Goal: Find specific page/section: Find specific page/section

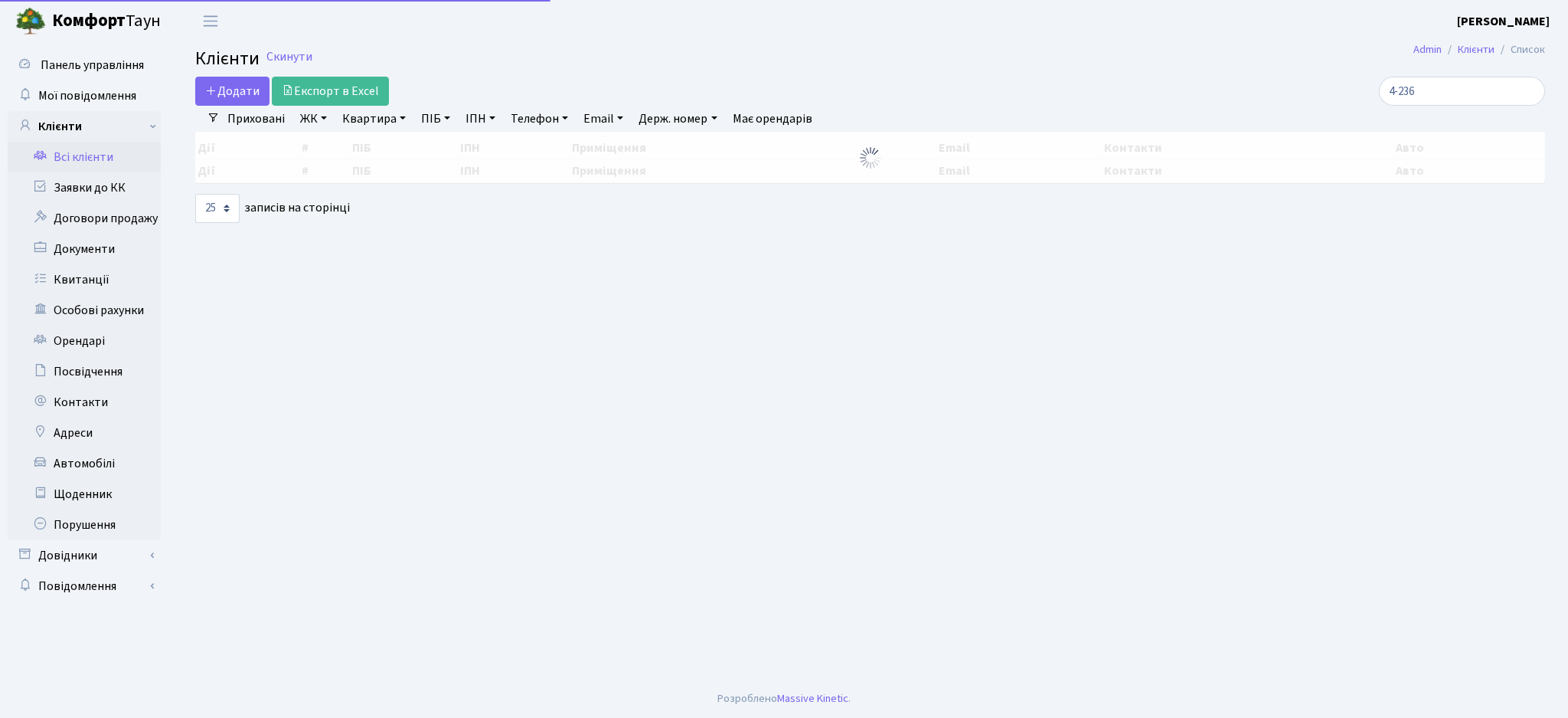
select select "25"
click at [1441, 83] on input "4-236" at bounding box center [1462, 91] width 167 height 29
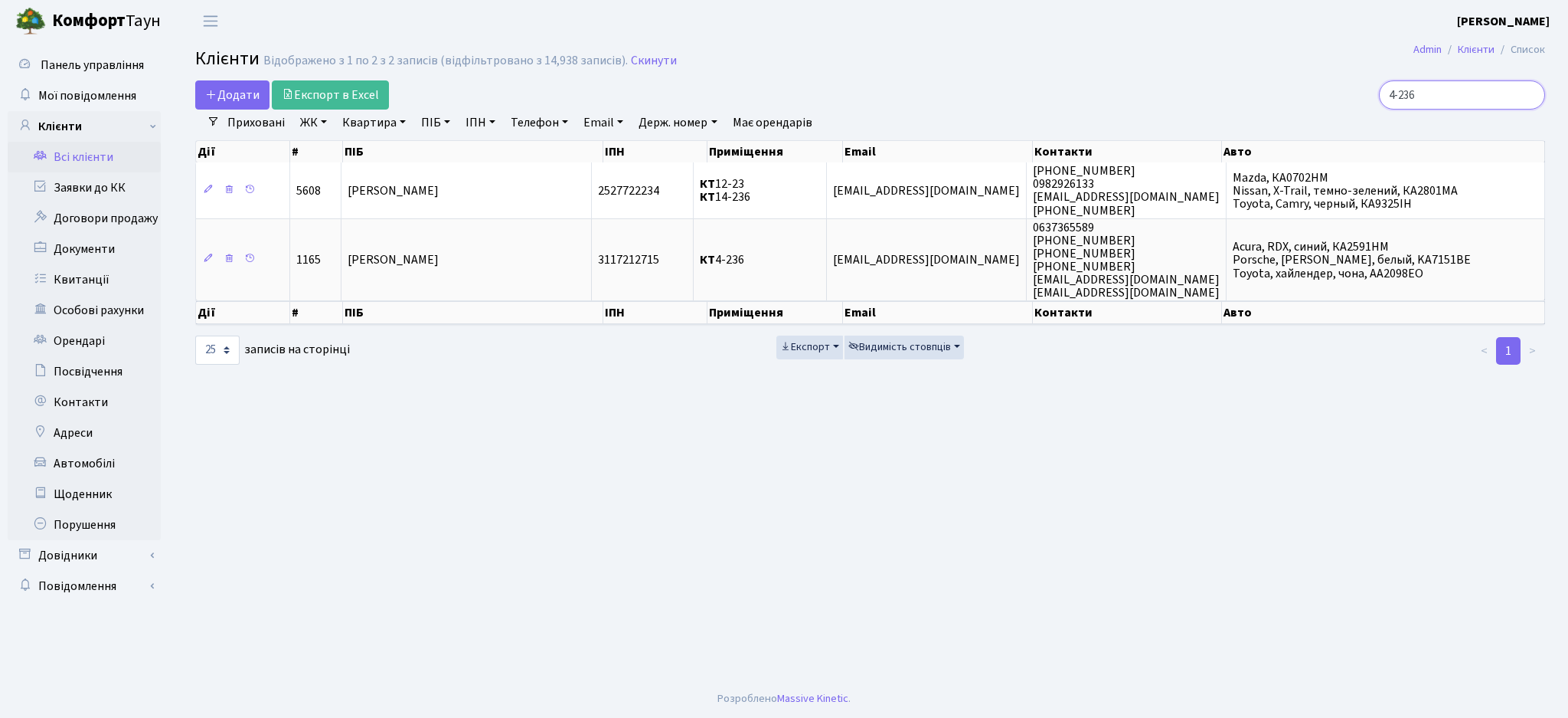
drag, startPoint x: 0, startPoint y: 0, endPoint x: 1402, endPoint y: 86, distance: 1404.6
click at [1402, 86] on input "4-236" at bounding box center [1462, 95] width 167 height 29
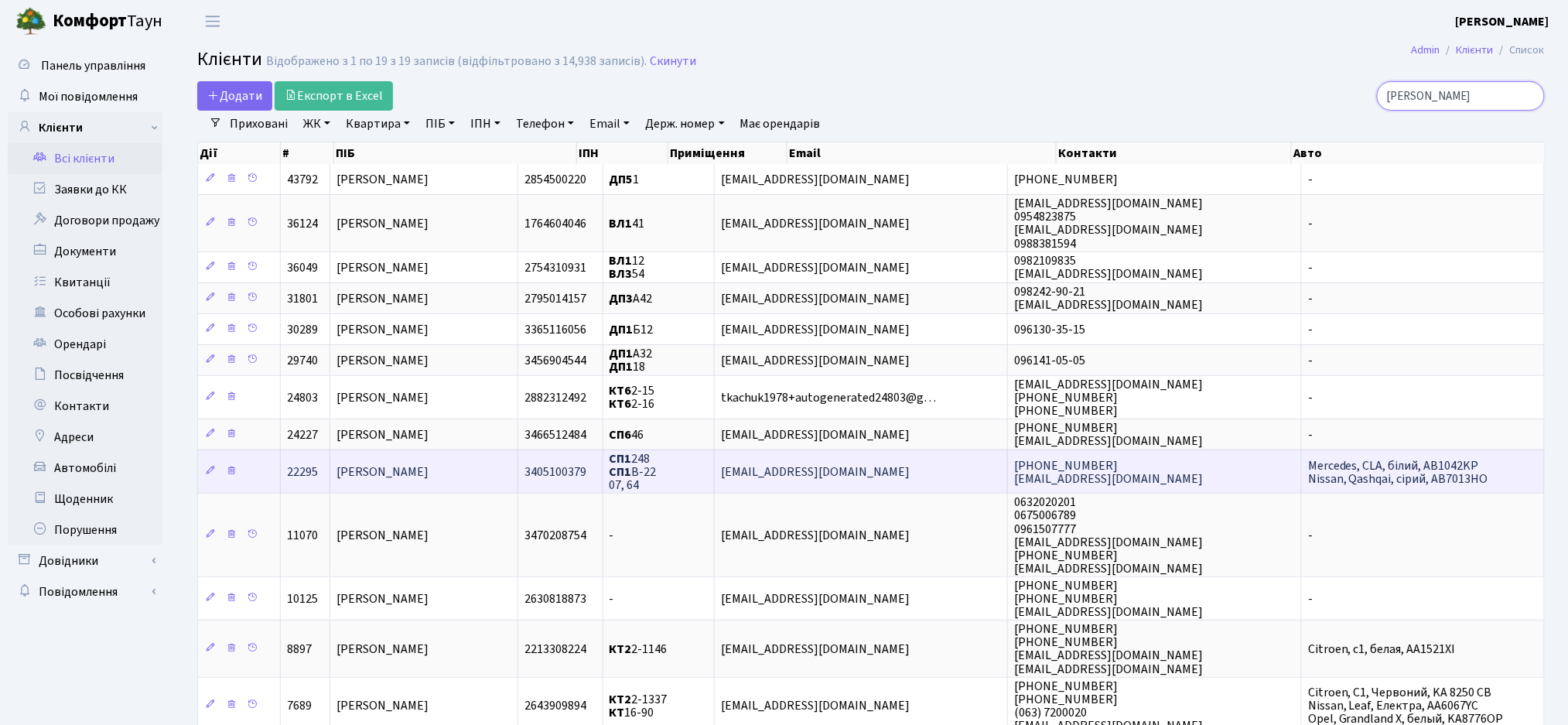
type input "ткачук"
click at [715, 469] on td "СП1 248 СП1 В-22 07, 64" at bounding box center [659, 471] width 112 height 43
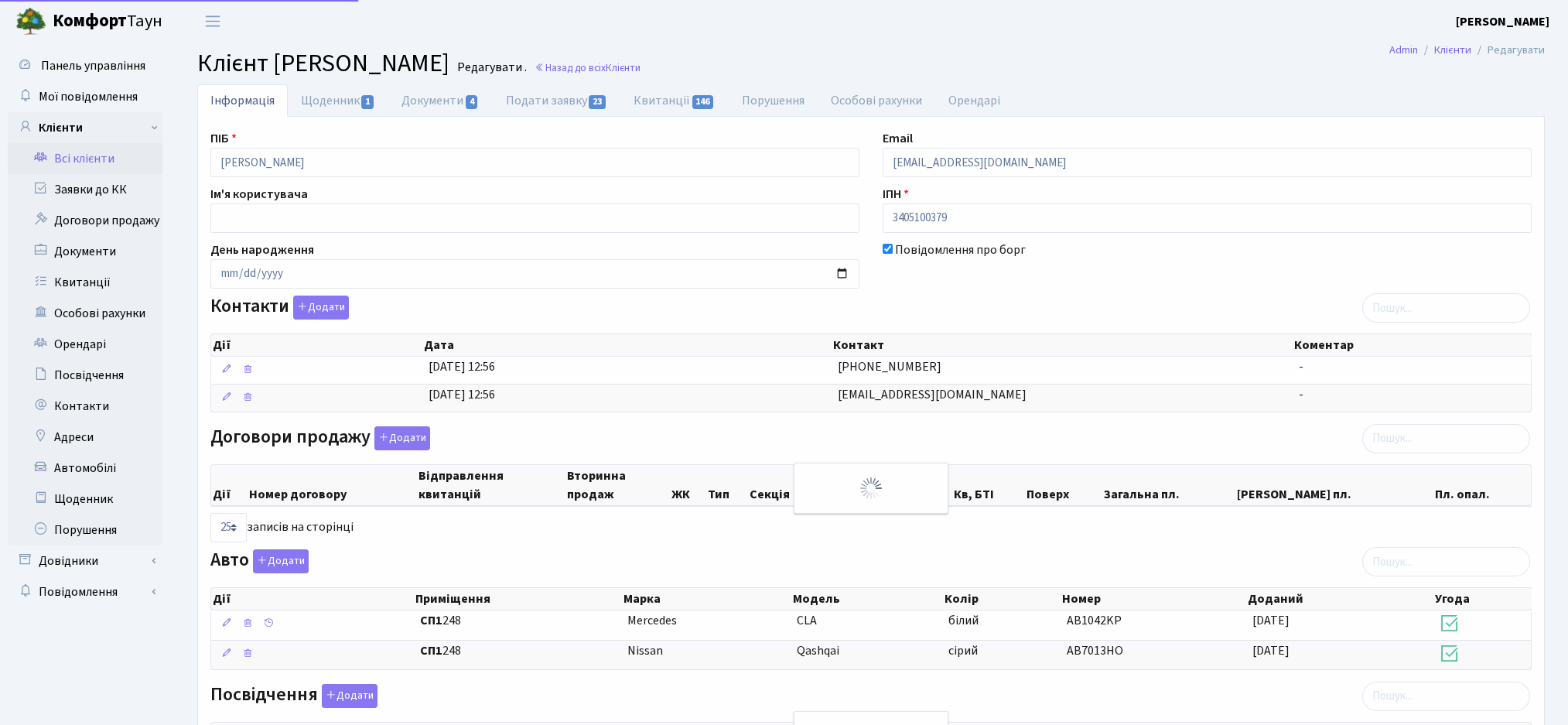
select select "25"
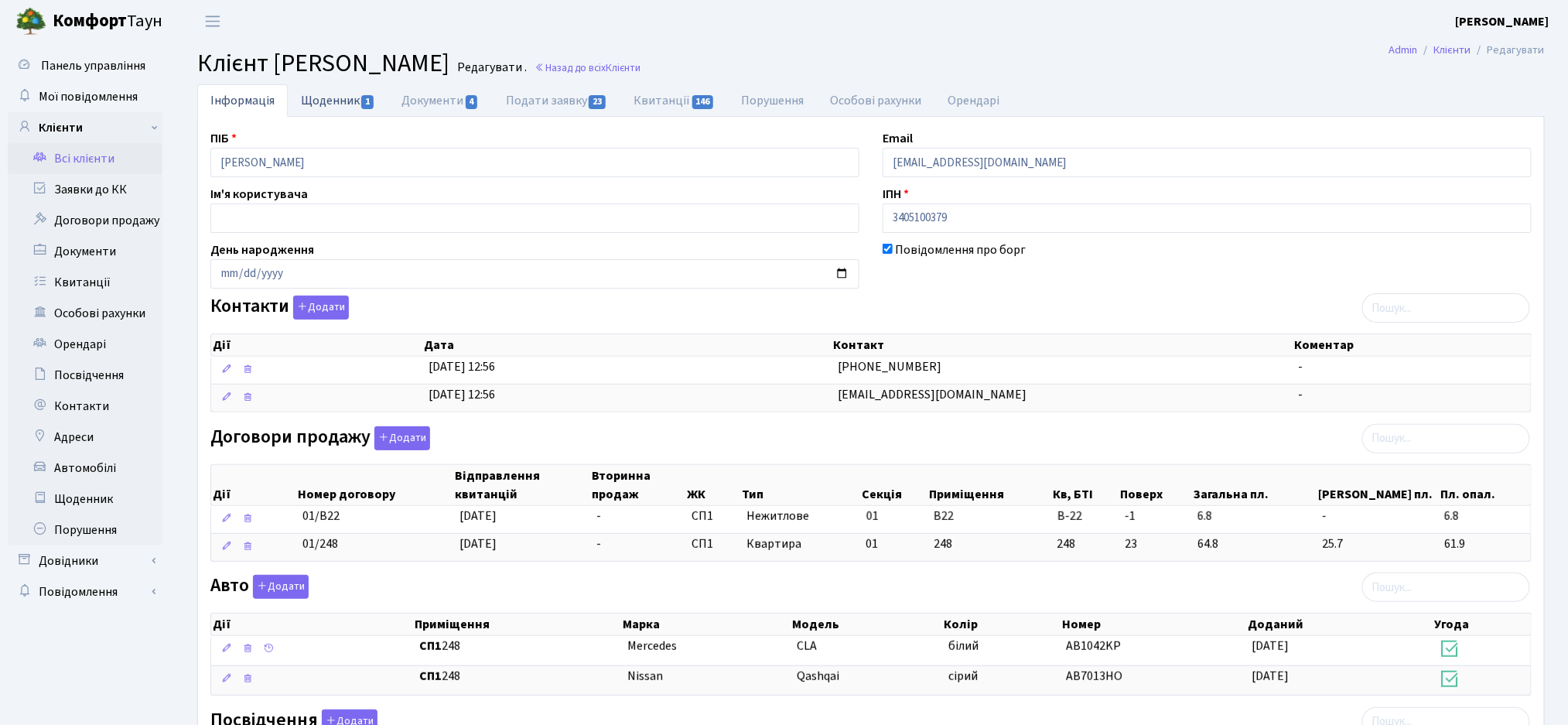
click at [336, 106] on link "Щоденник 1" at bounding box center [337, 100] width 100 height 32
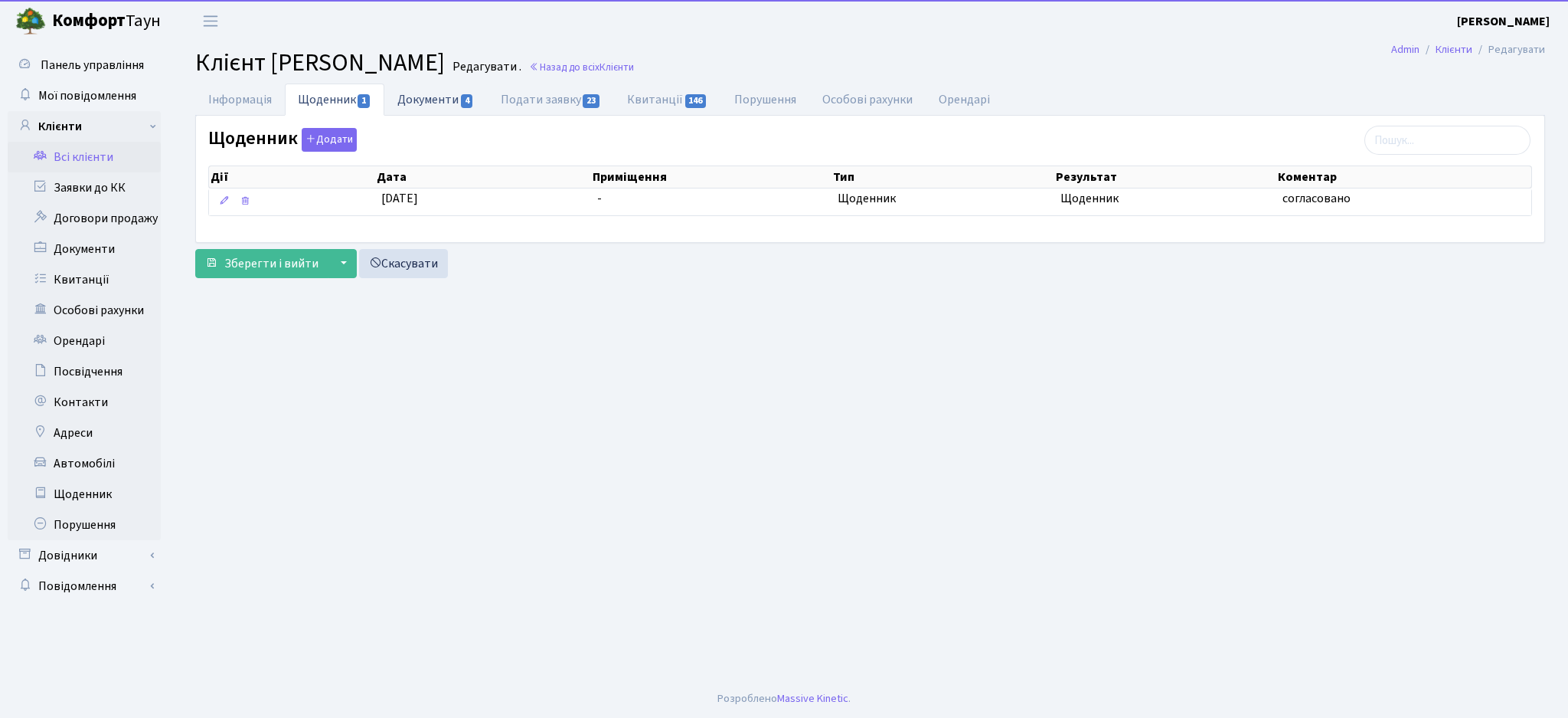
click at [419, 108] on link "Документи 4" at bounding box center [436, 99] width 103 height 32
select select "25"
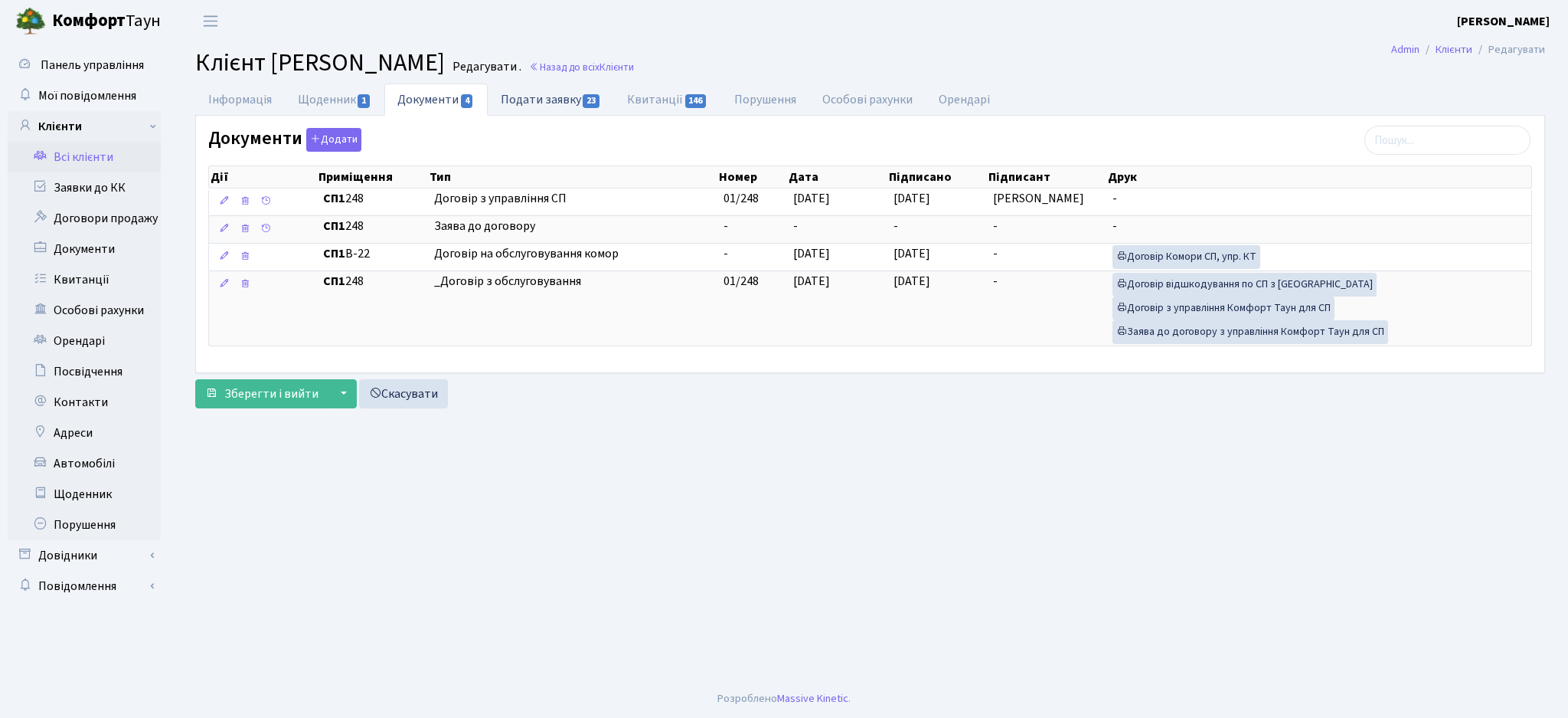
click at [571, 102] on link "Подати заявку 23" at bounding box center [550, 99] width 126 height 32
select select "25"
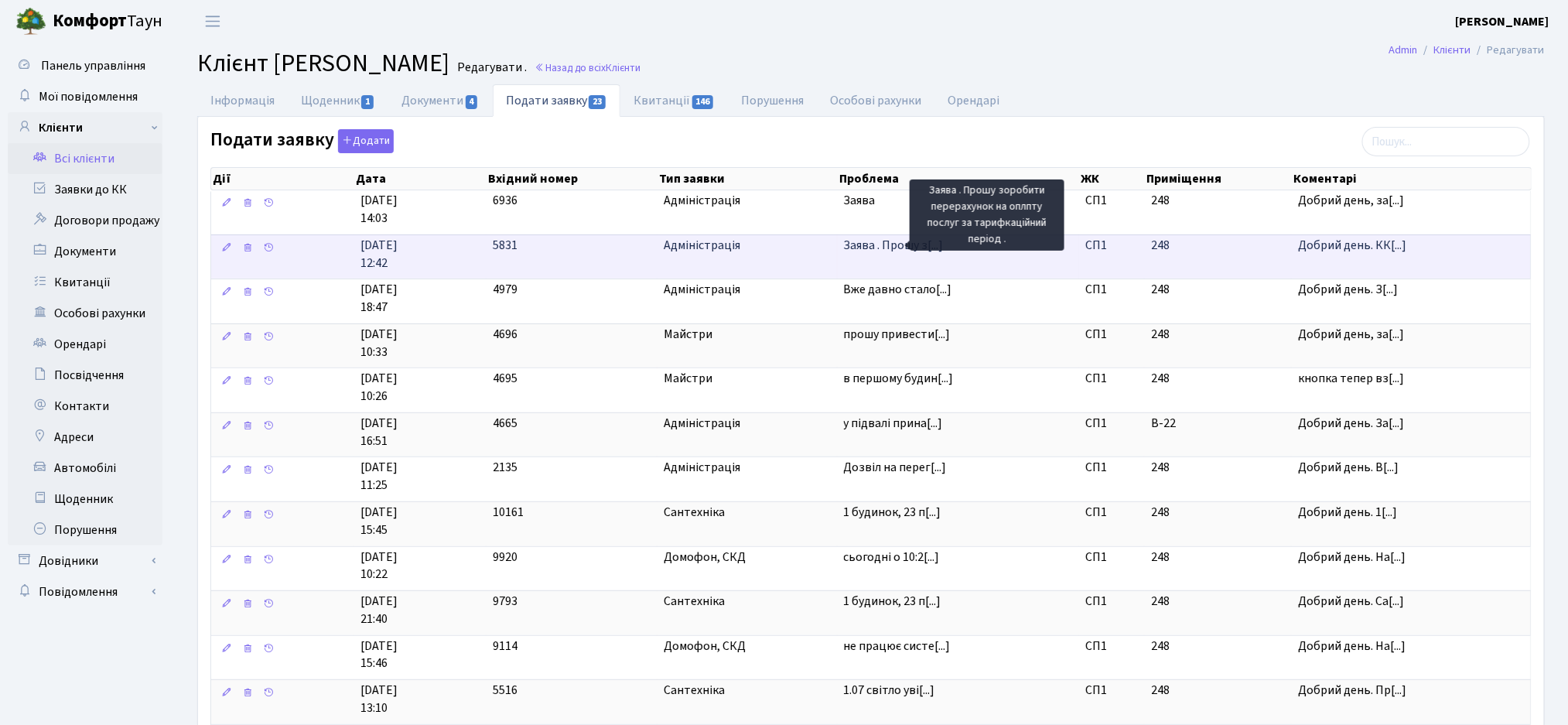
click at [887, 249] on span "Заява . Прошу з[...]" at bounding box center [894, 245] width 100 height 17
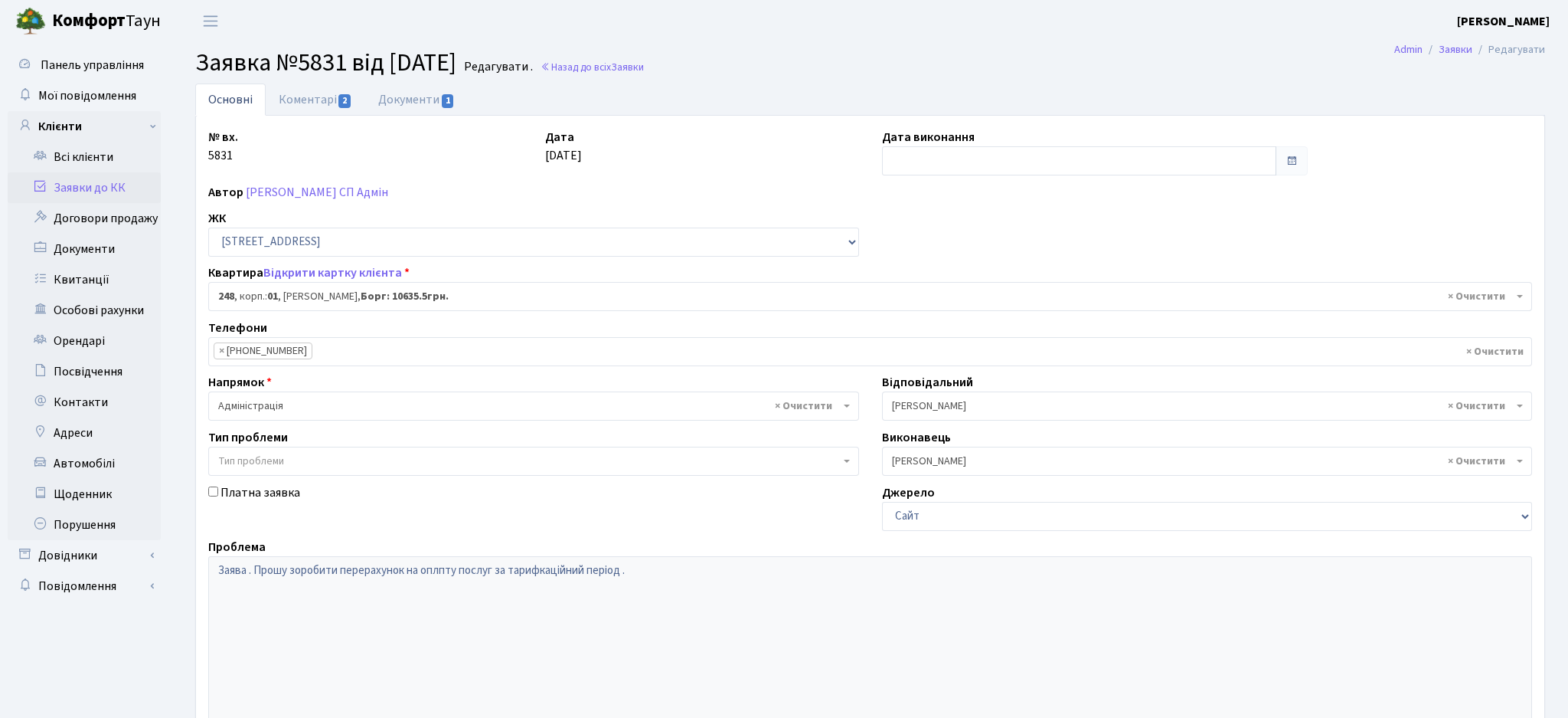
select select "20173"
click at [426, 103] on link "Документи 1" at bounding box center [416, 99] width 103 height 32
select select "25"
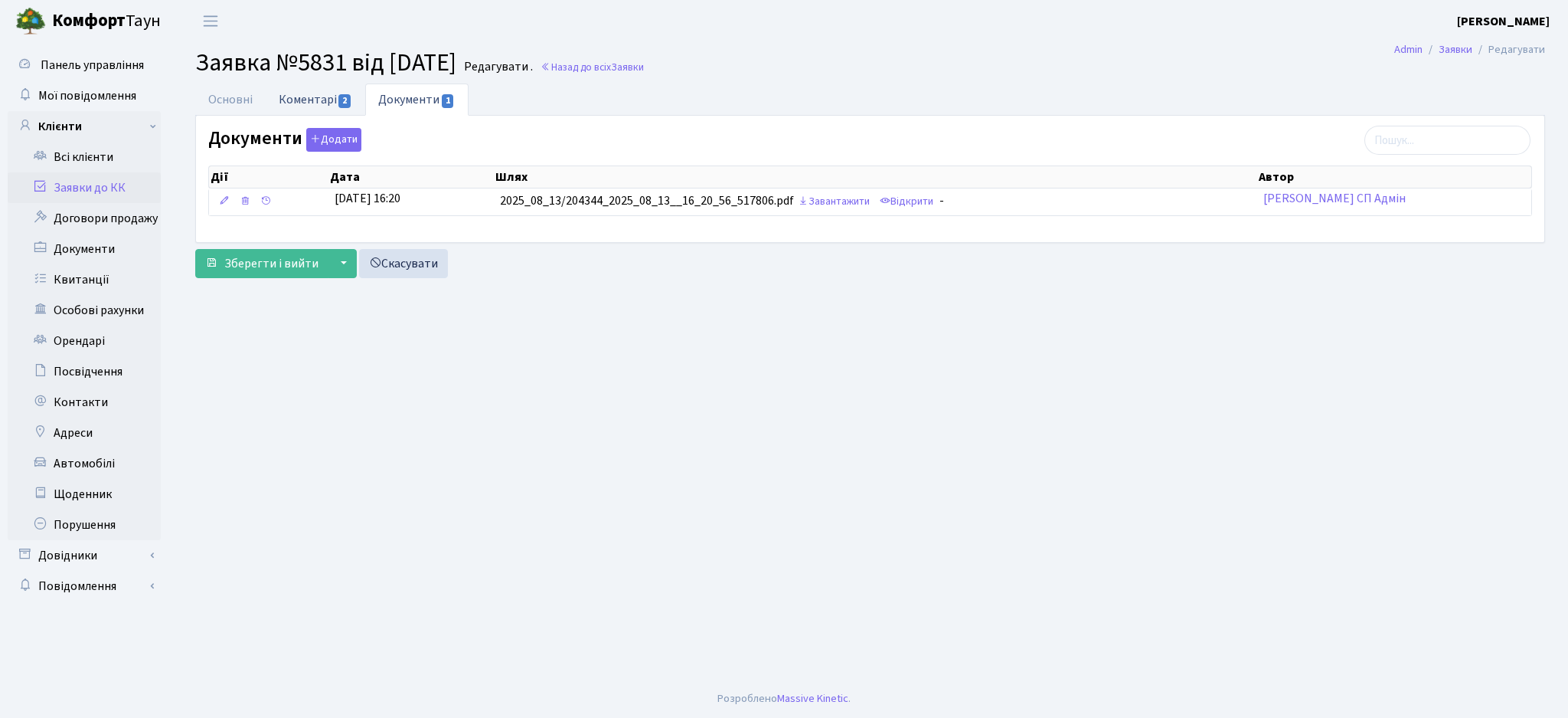
click at [328, 103] on link "Коментарі 2" at bounding box center [315, 99] width 99 height 32
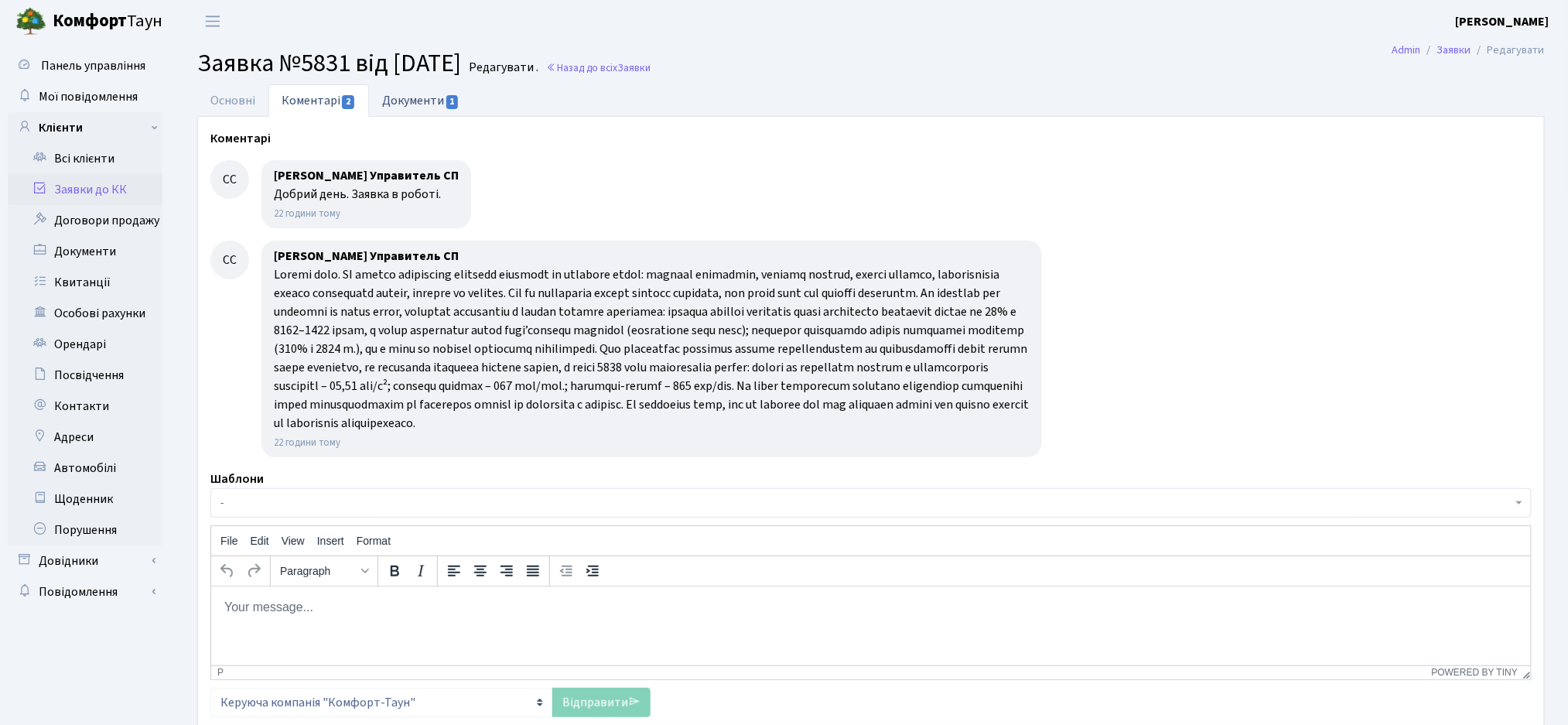
click at [412, 104] on link "Документи 1" at bounding box center [421, 100] width 104 height 32
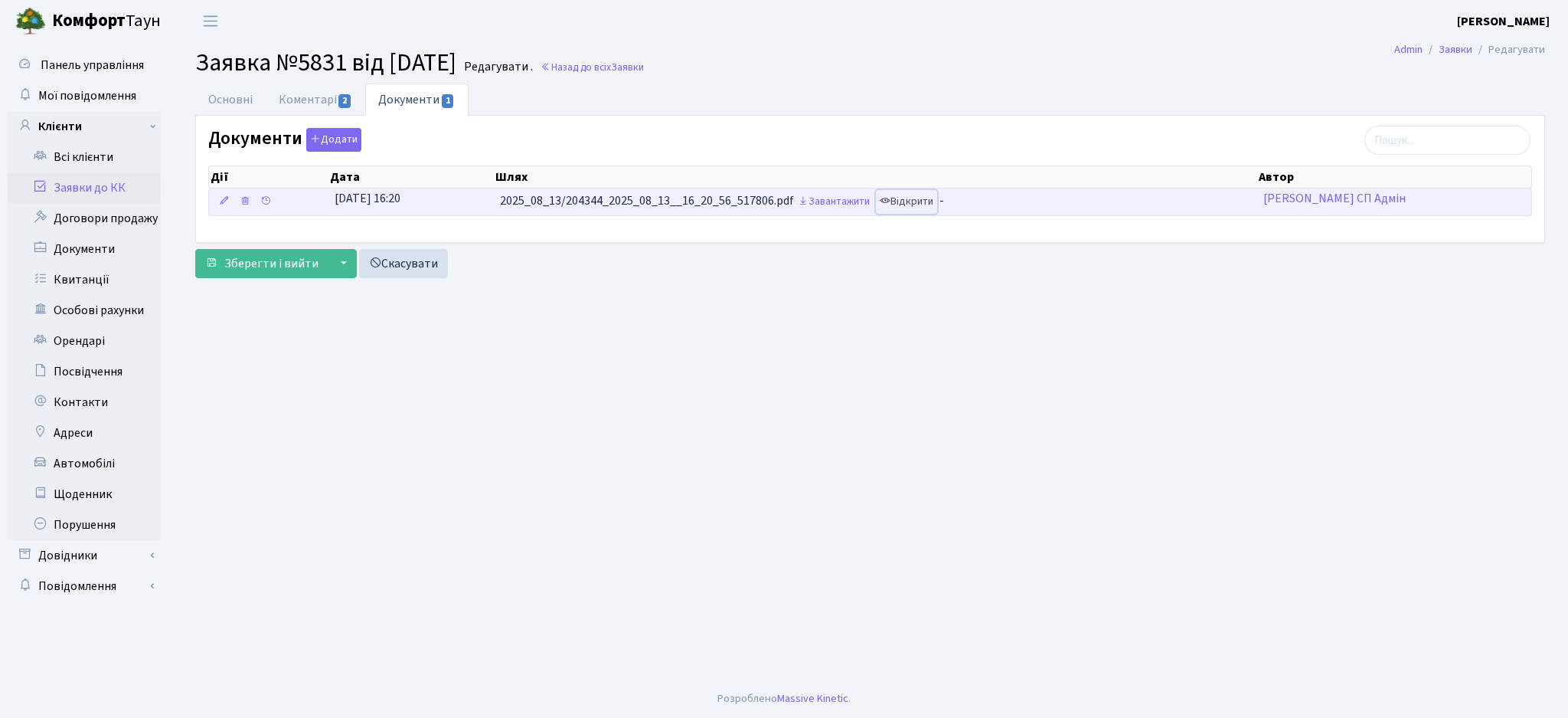
click at [905, 203] on link "Відкрити" at bounding box center [906, 201] width 61 height 23
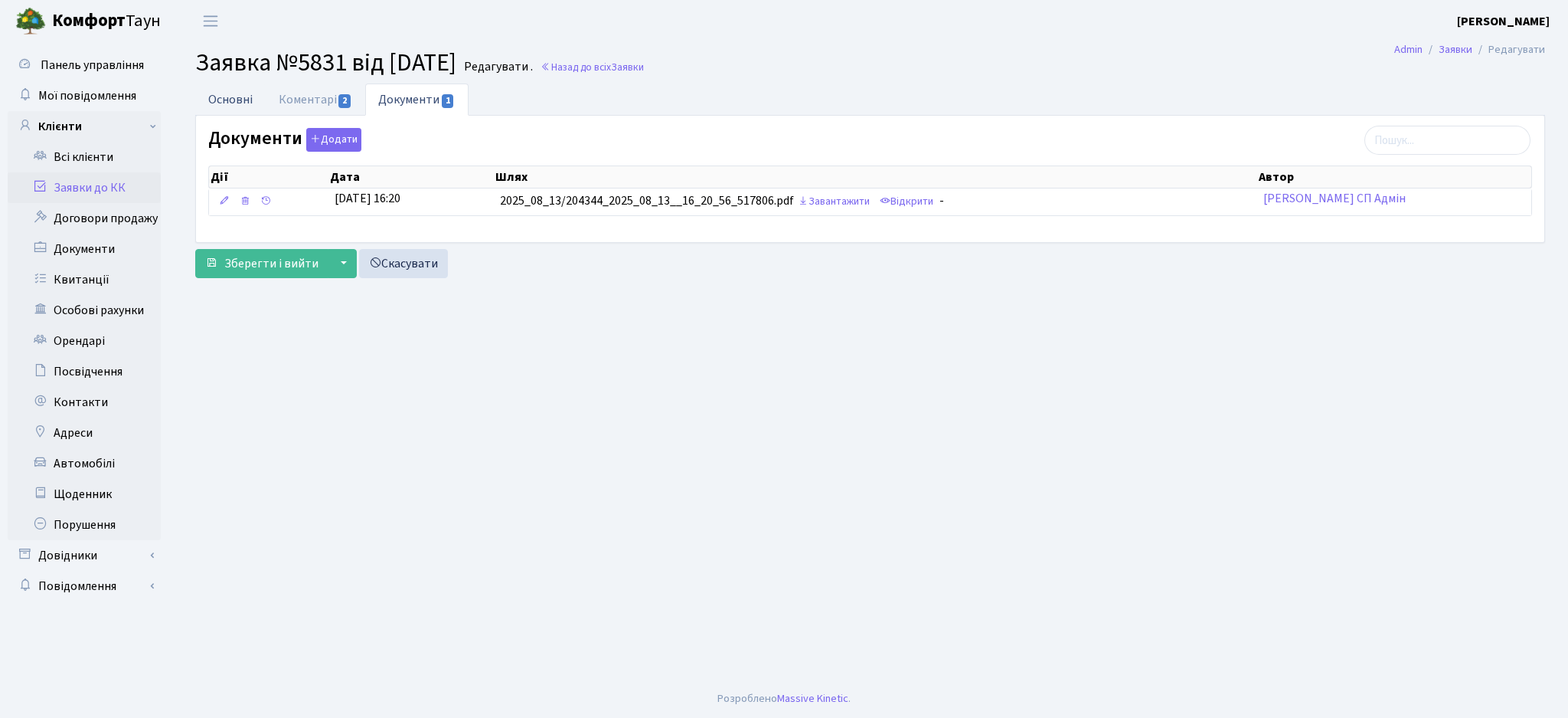
click at [234, 91] on link "Основні" at bounding box center [230, 99] width 70 height 32
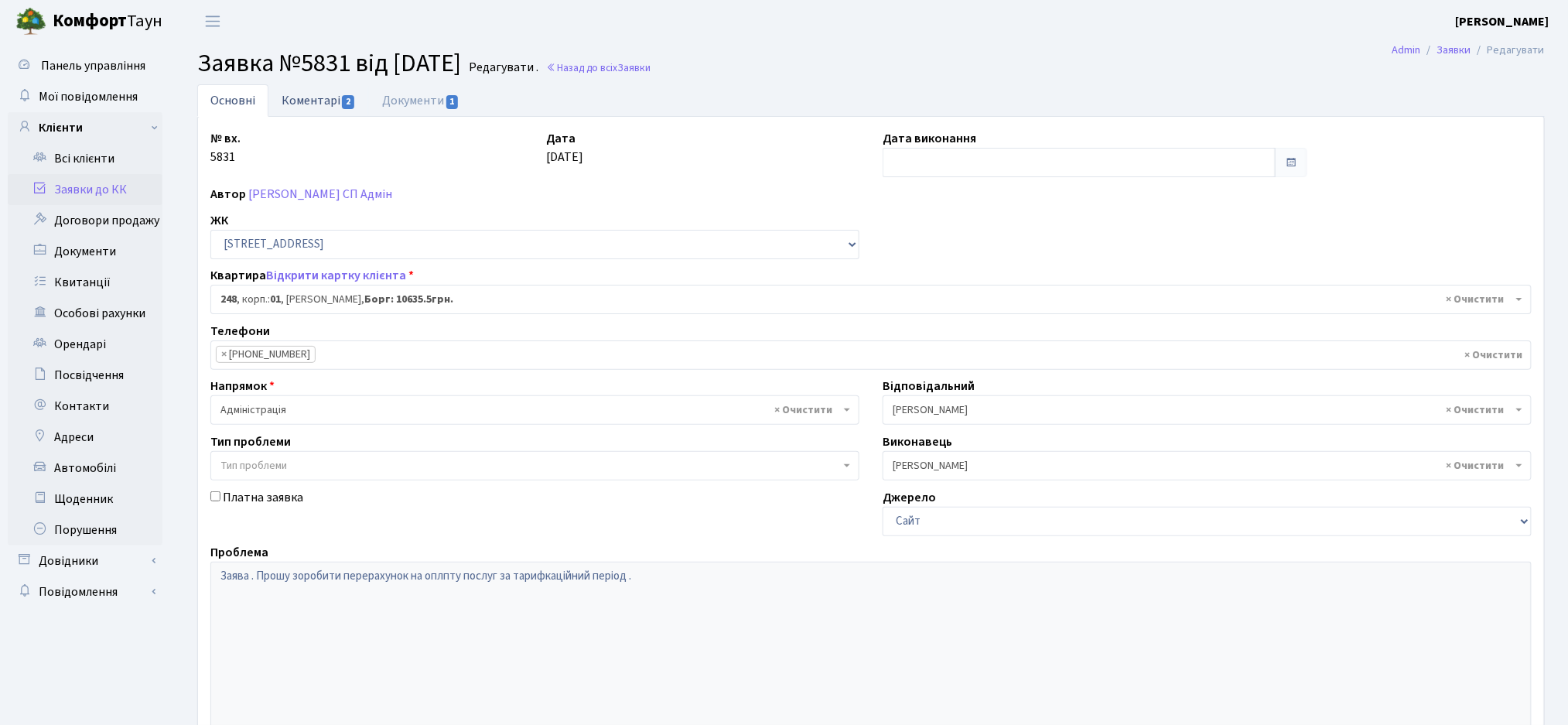
click at [336, 104] on link "Коментарі 2" at bounding box center [319, 100] width 100 height 32
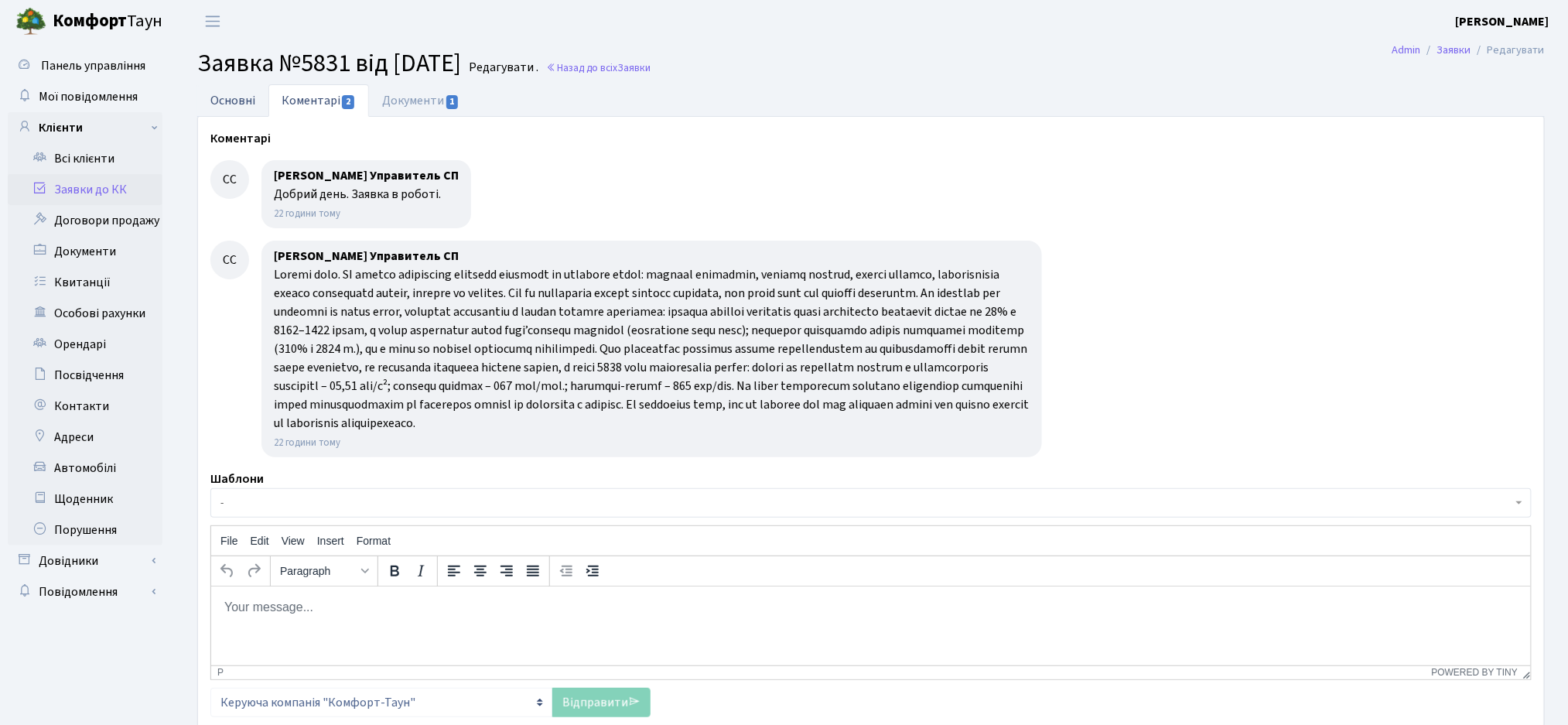
click at [240, 99] on link "Основні" at bounding box center [233, 100] width 71 height 32
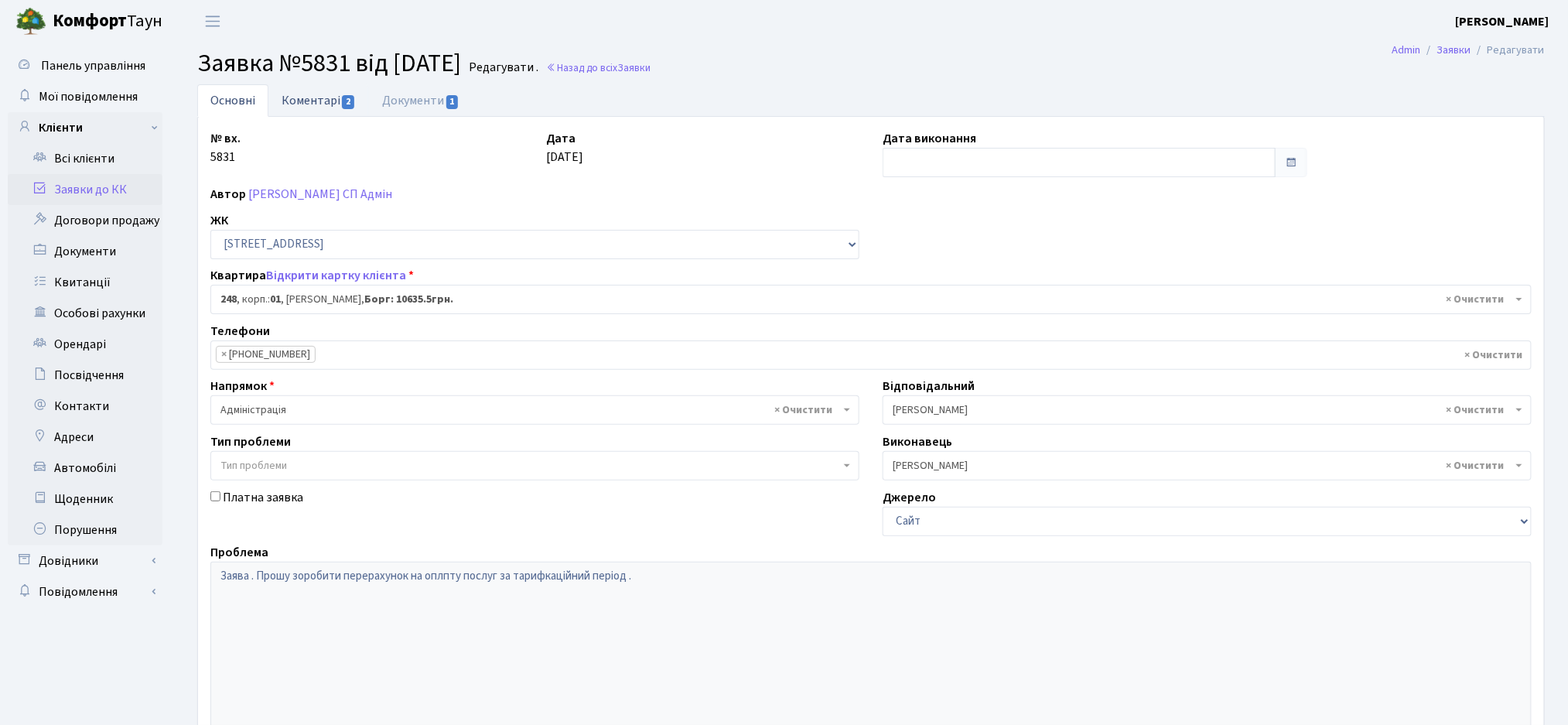
click at [323, 109] on link "Коментарі 2" at bounding box center [319, 100] width 100 height 32
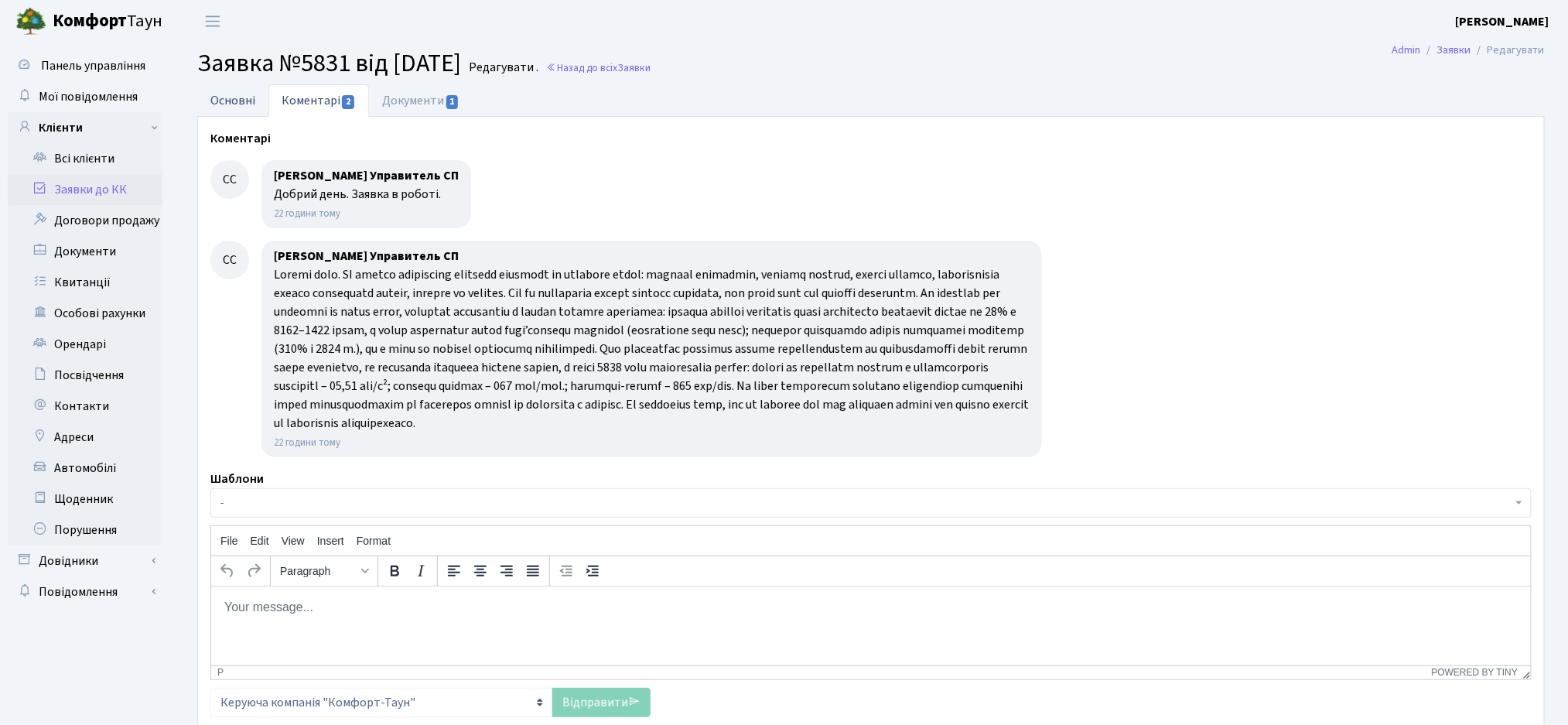
click at [243, 95] on link "Основні" at bounding box center [233, 100] width 71 height 32
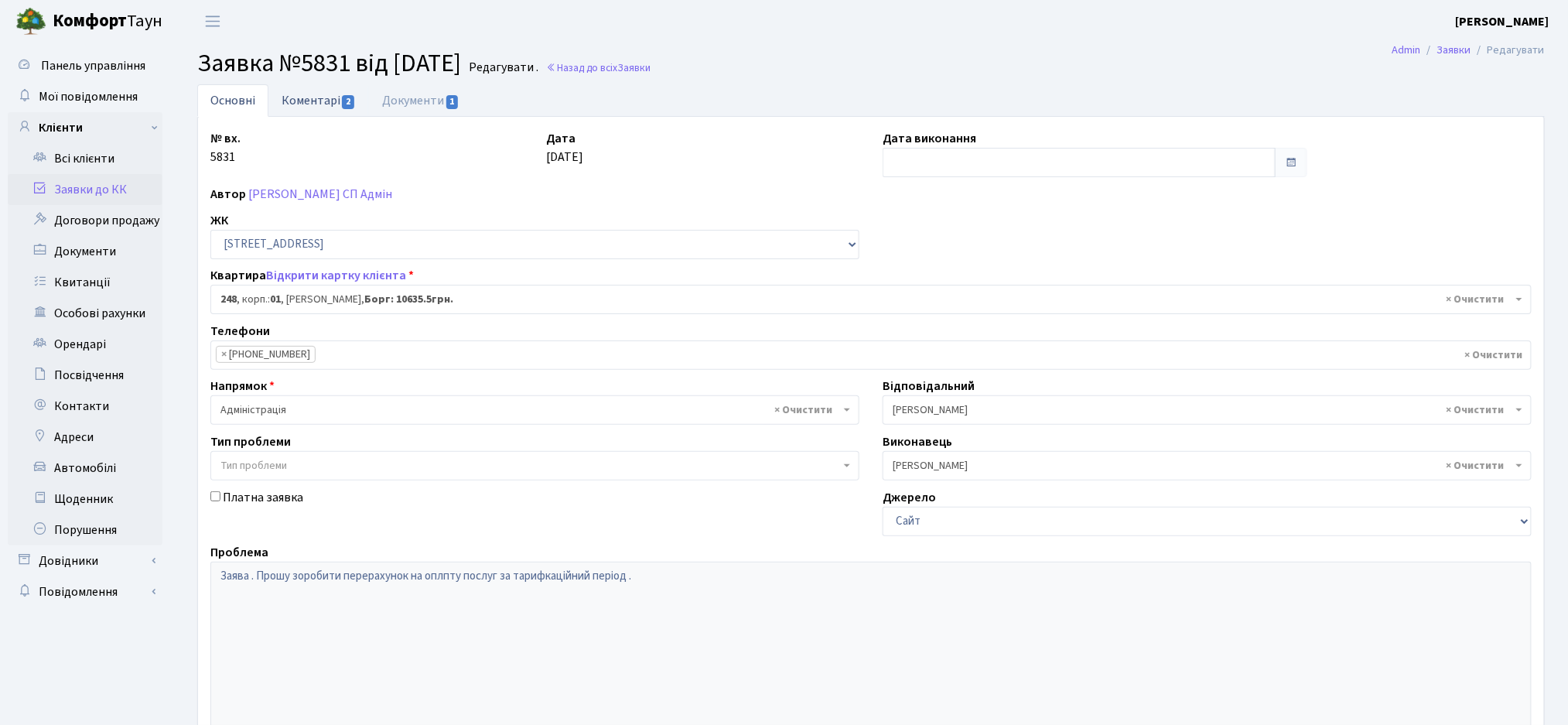
click at [291, 95] on link "Коментарі 2" at bounding box center [319, 100] width 100 height 32
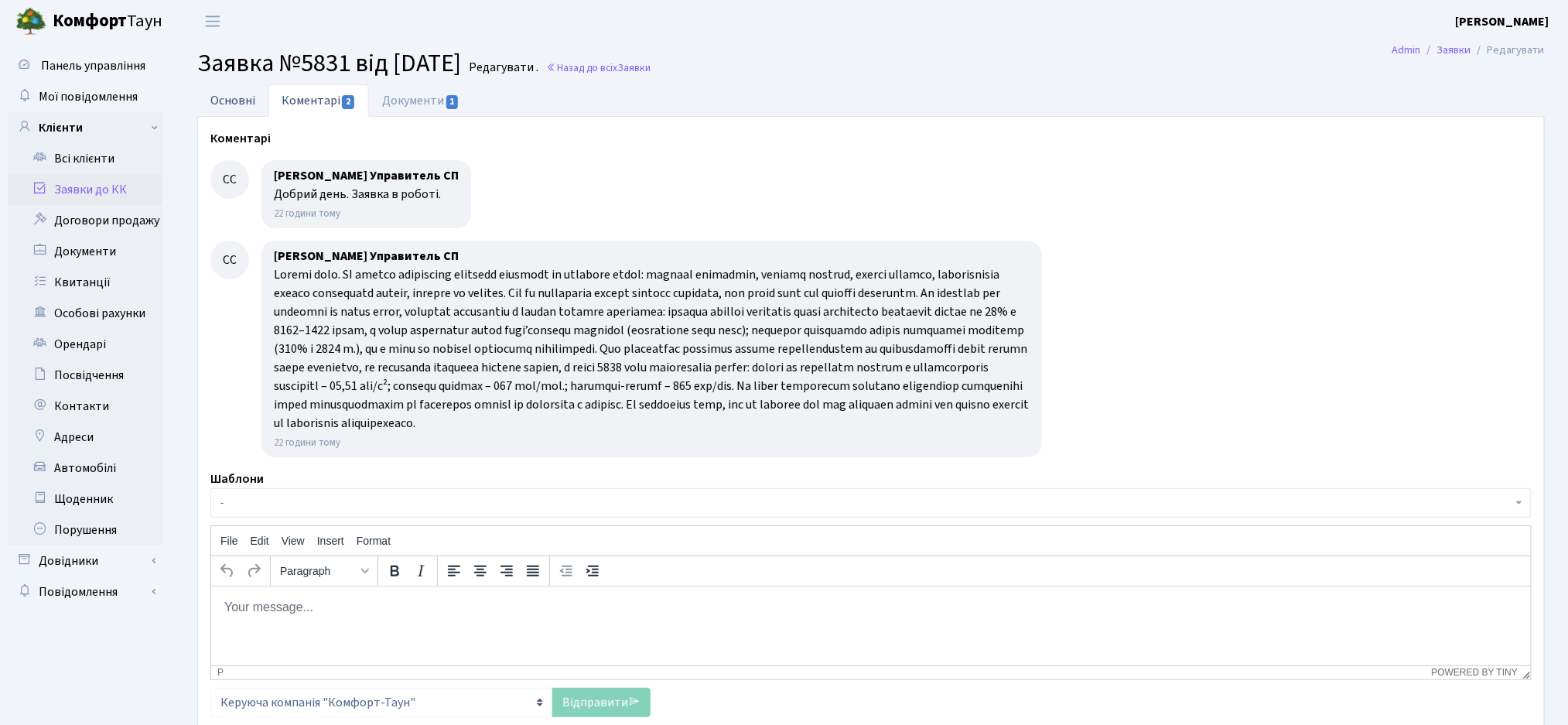
click at [237, 105] on link "Основні" at bounding box center [233, 100] width 71 height 32
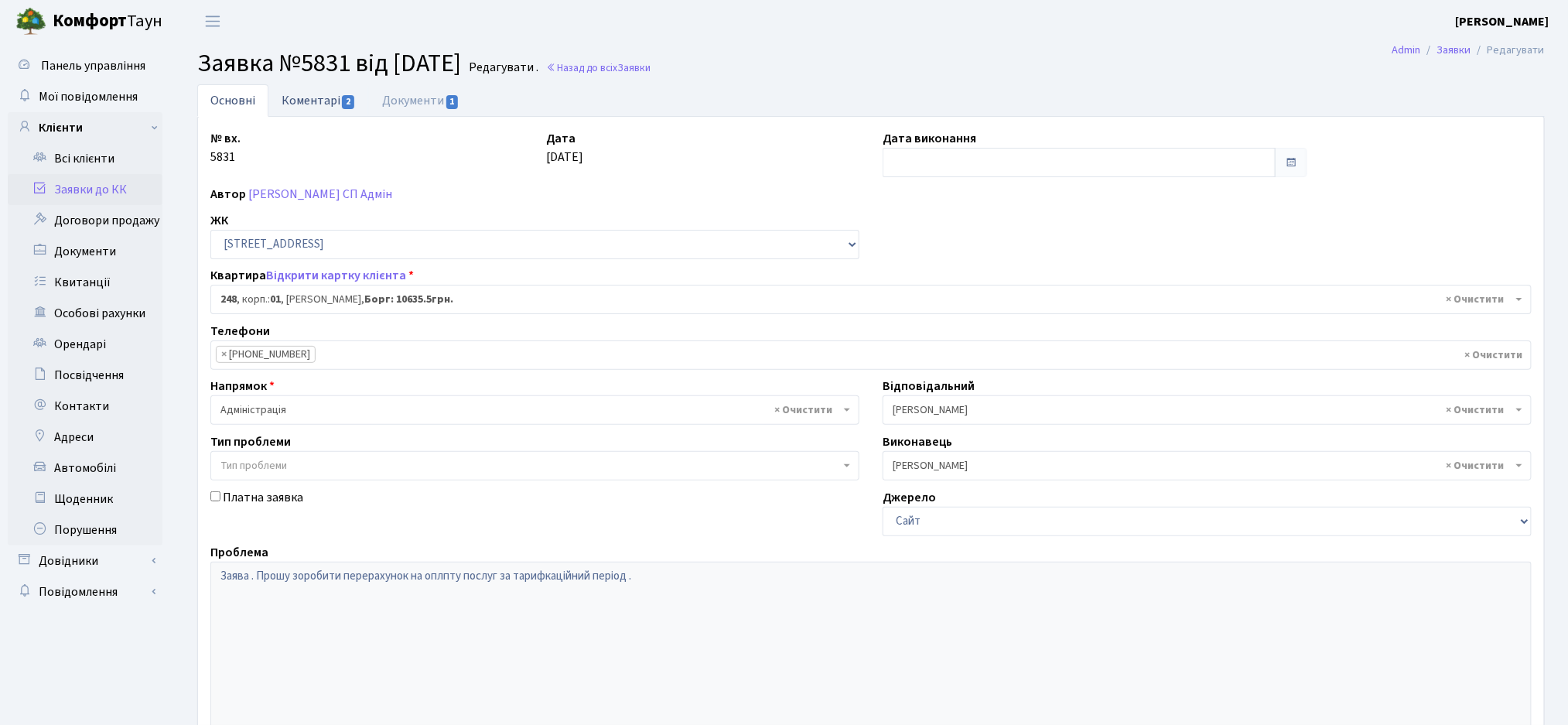
click at [311, 108] on link "Коментарі 2" at bounding box center [319, 100] width 100 height 32
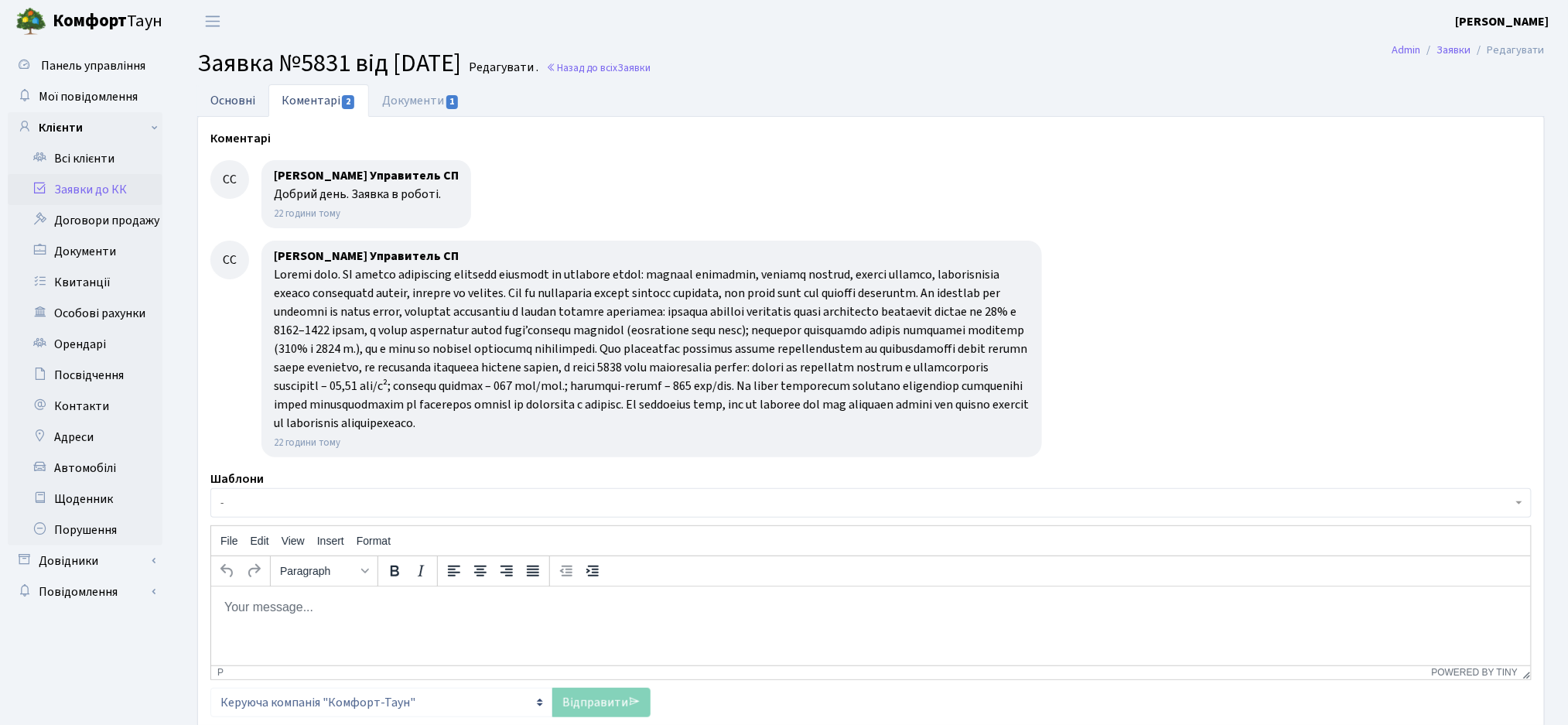
click at [232, 100] on link "Основні" at bounding box center [233, 100] width 71 height 32
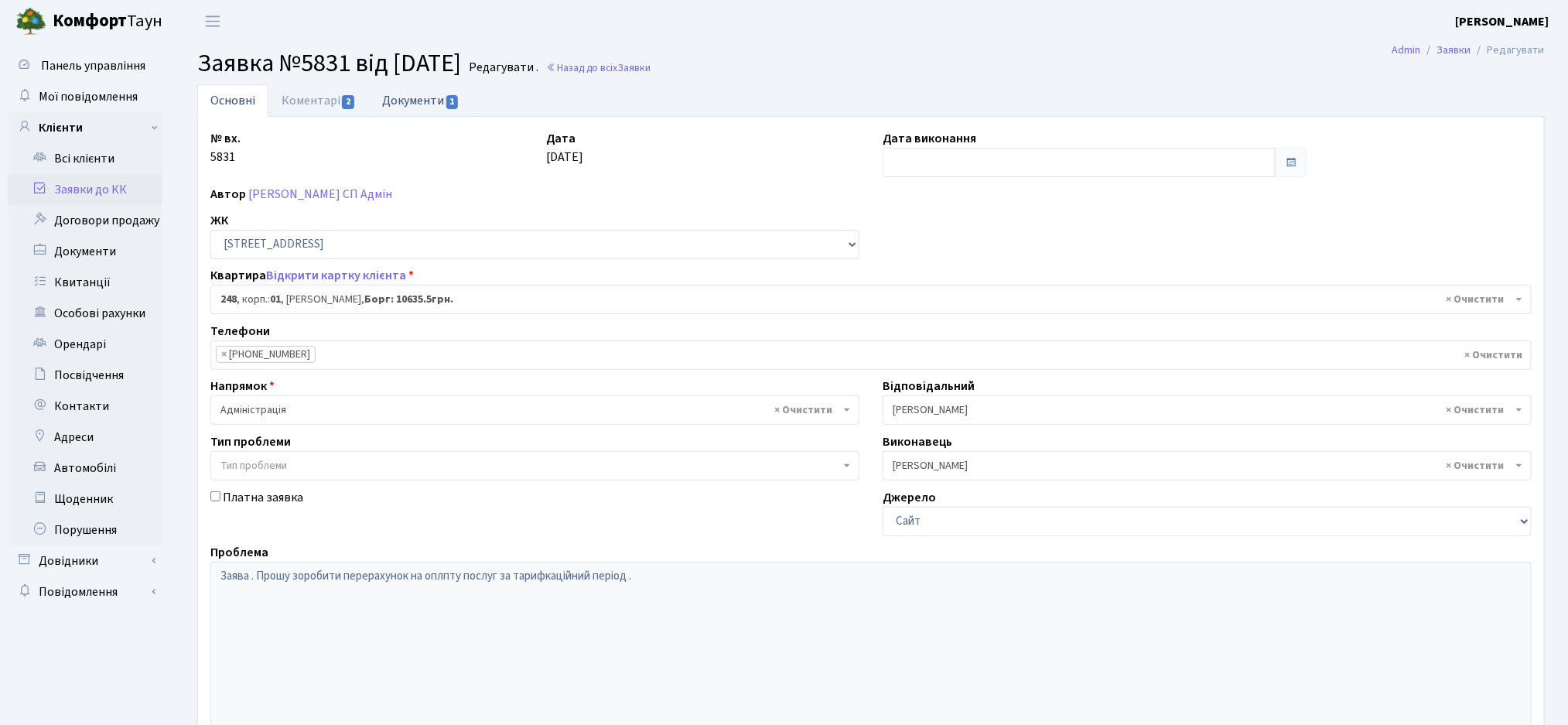
click at [405, 108] on link "Документи 1" at bounding box center [421, 100] width 104 height 32
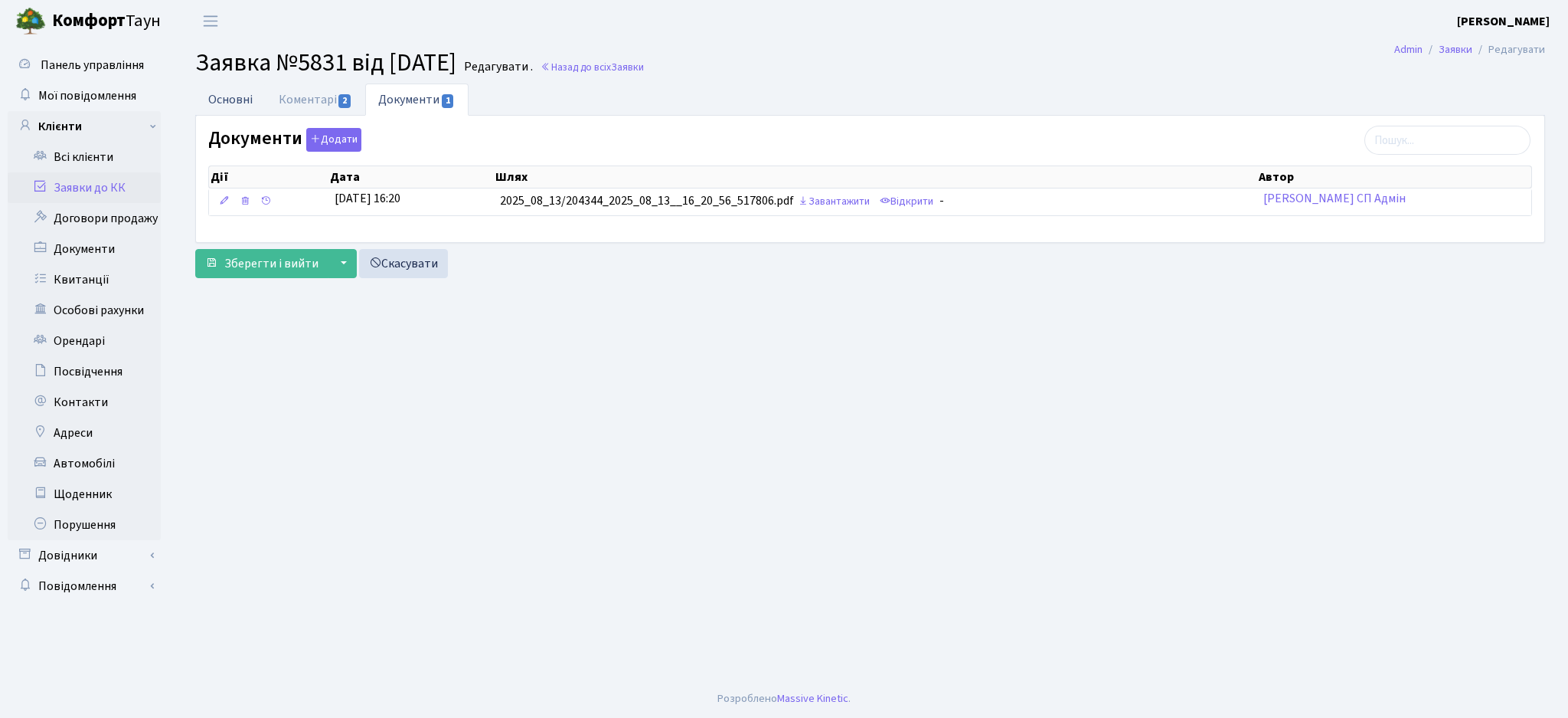
click at [241, 103] on link "Основні" at bounding box center [230, 99] width 70 height 32
